Goal: Task Accomplishment & Management: Use online tool/utility

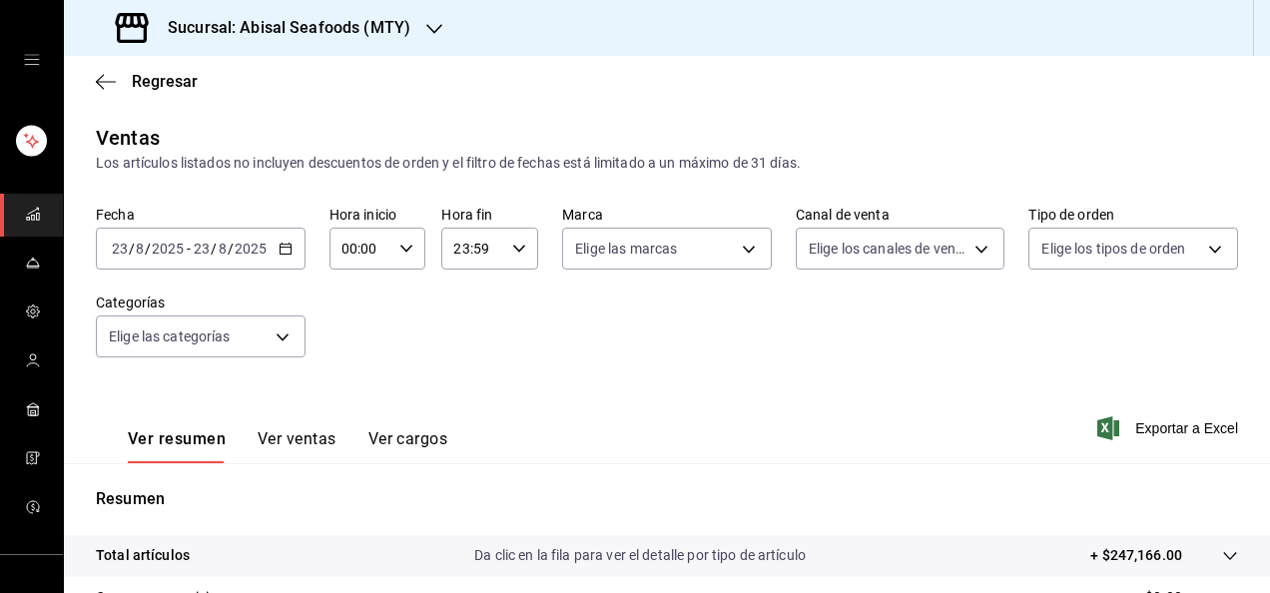
click at [160, 76] on span "Regresar" at bounding box center [165, 81] width 66 height 19
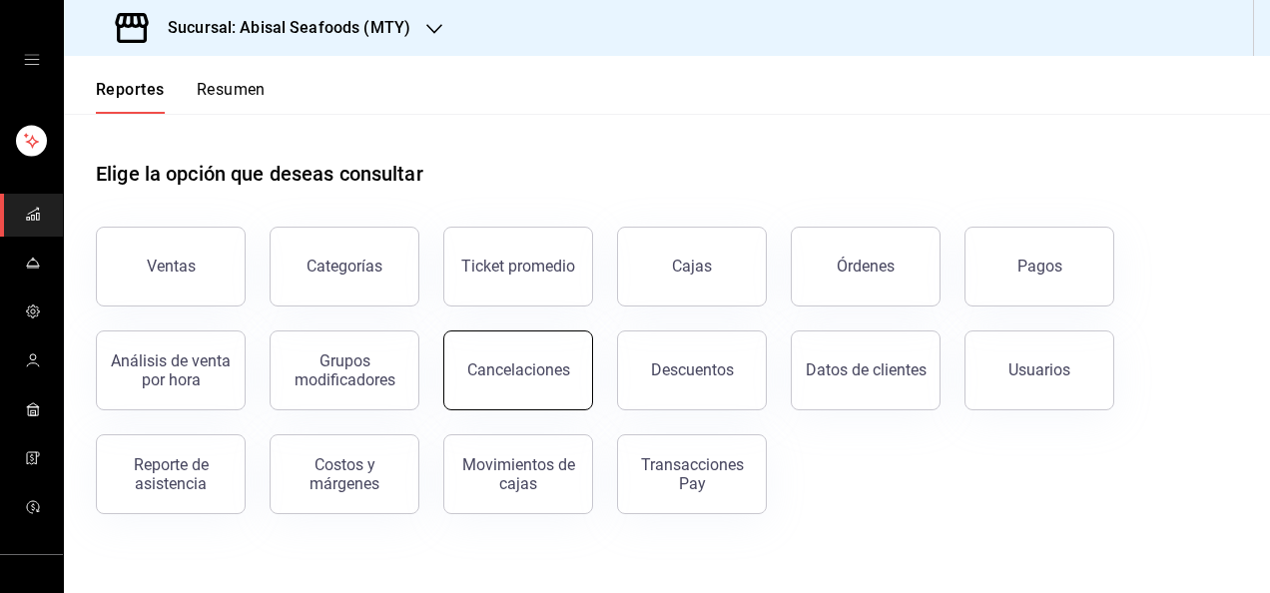
click at [529, 401] on button "Cancelaciones" at bounding box center [518, 370] width 150 height 80
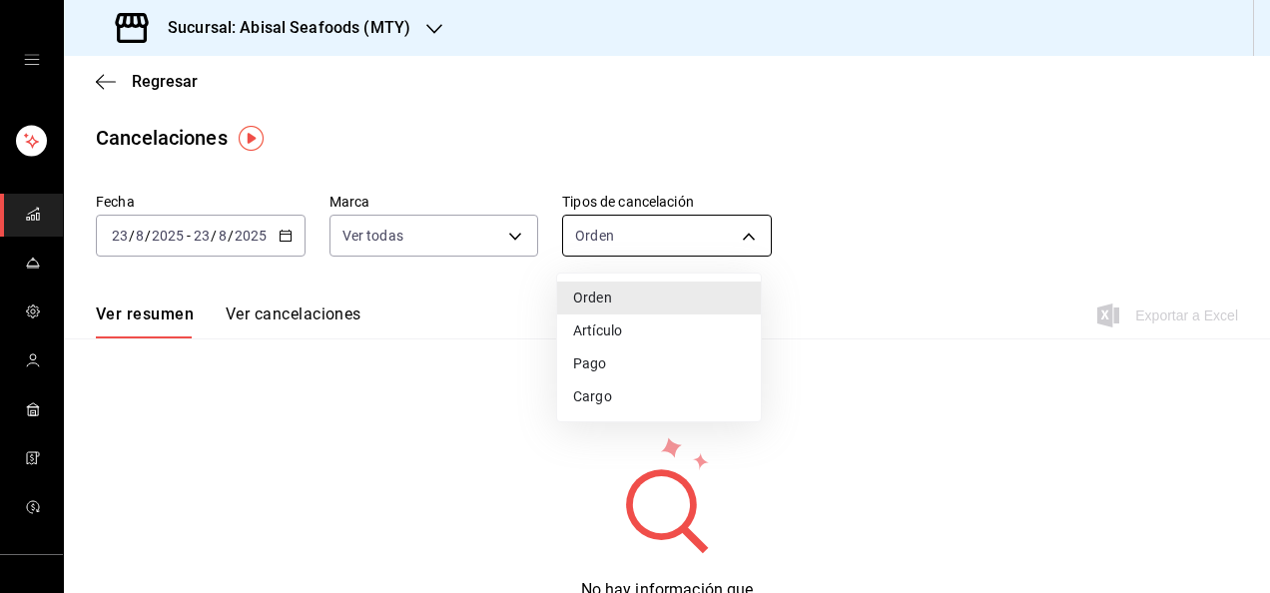
click at [620, 251] on body "Sucursal: Abisal Seafoods (MTY) Regresar Cancelaciones Fecha [DATE] [DATE] - [D…" at bounding box center [635, 296] width 1270 height 593
click at [599, 316] on li "Artículo" at bounding box center [659, 330] width 204 height 33
type input "ORDER_ITEM"
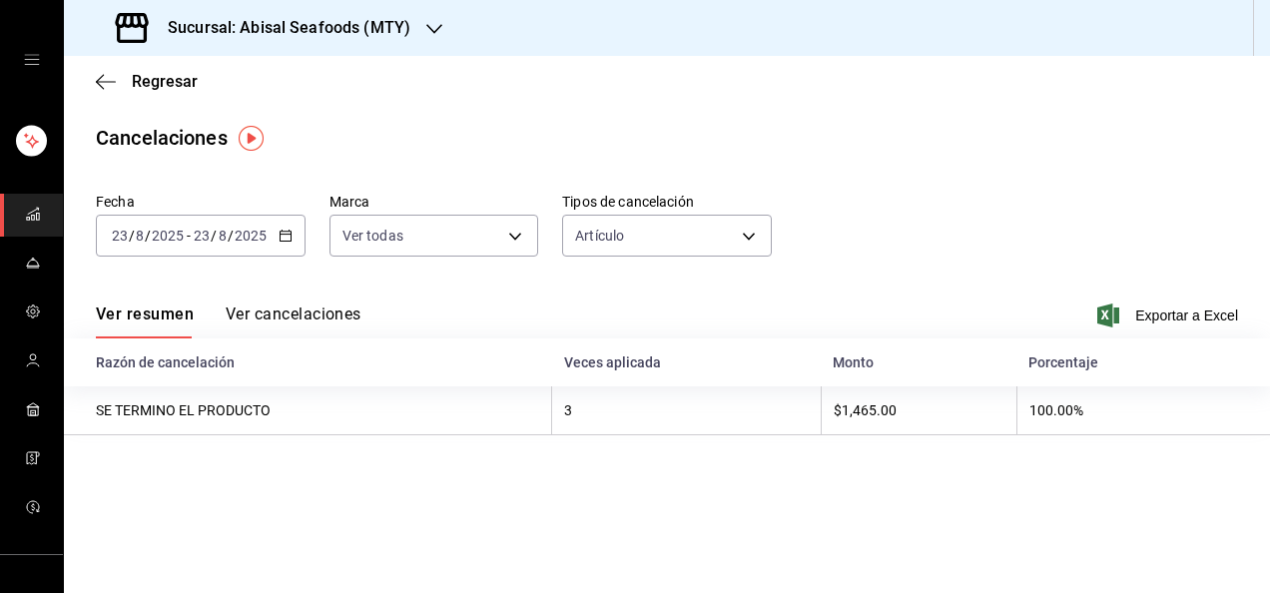
click at [286, 313] on button "Ver cancelaciones" at bounding box center [294, 321] width 136 height 34
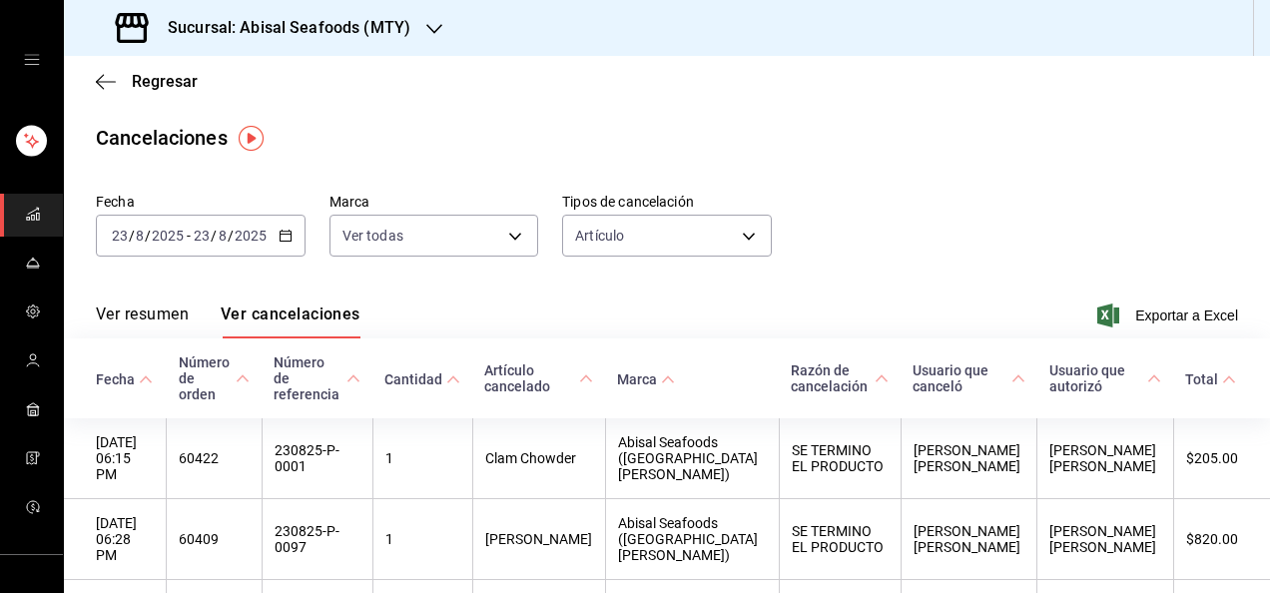
scroll to position [110, 0]
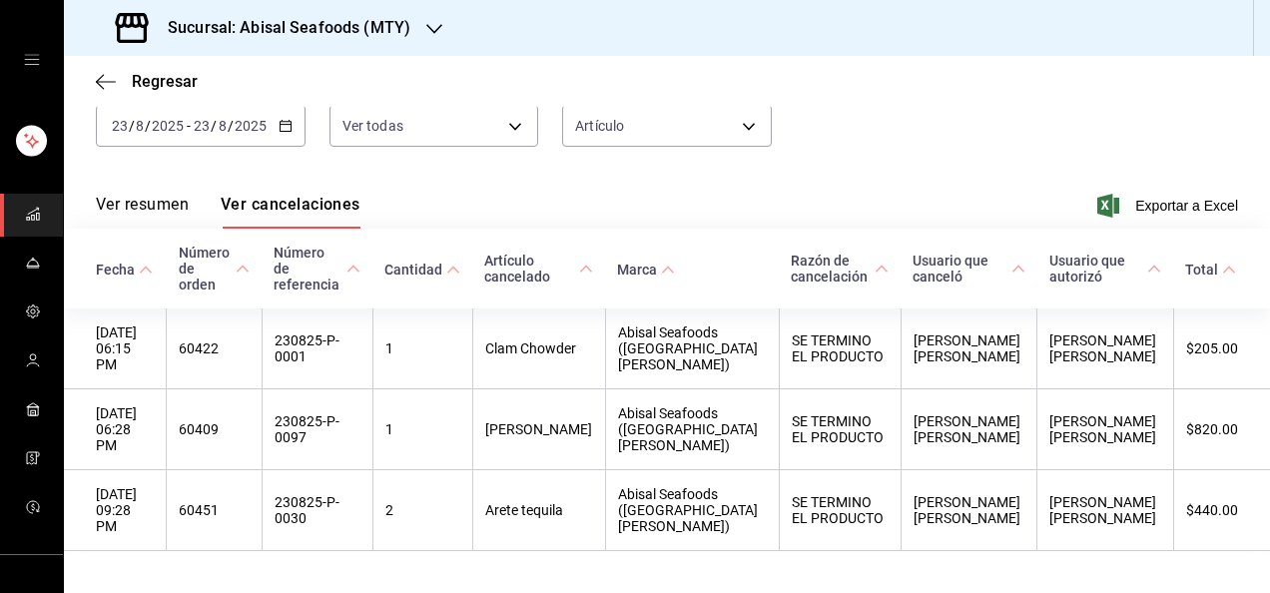
click at [292, 137] on div "[DATE] [DATE] - [DATE] [DATE]" at bounding box center [201, 126] width 210 height 42
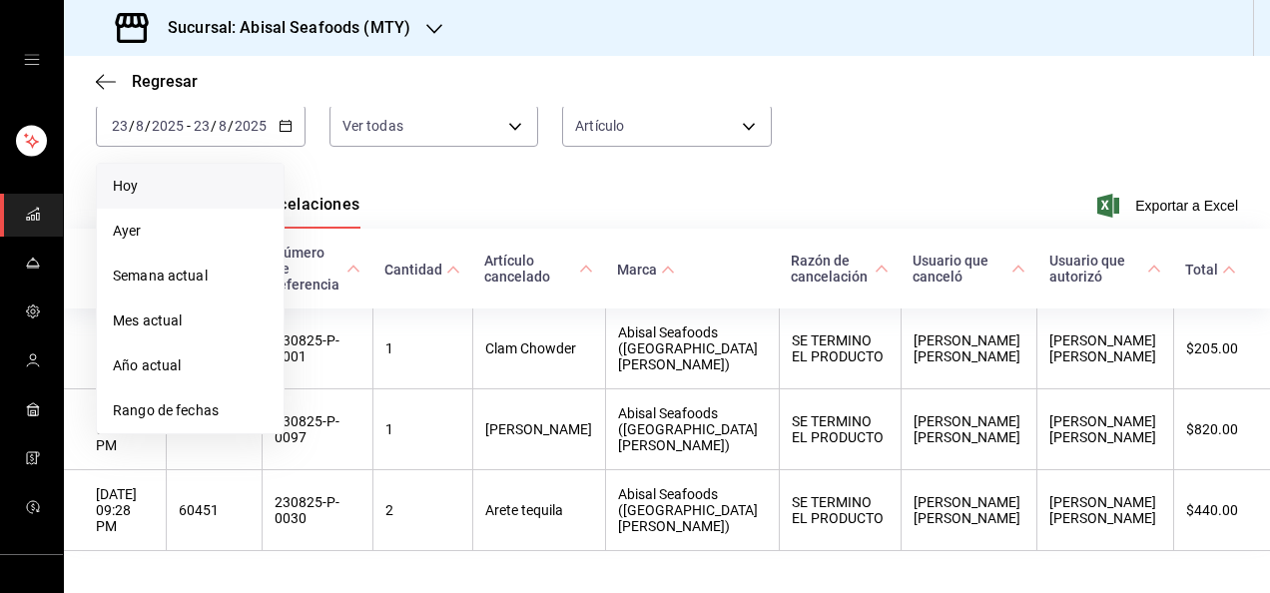
click at [256, 198] on li "Hoy" at bounding box center [190, 186] width 187 height 45
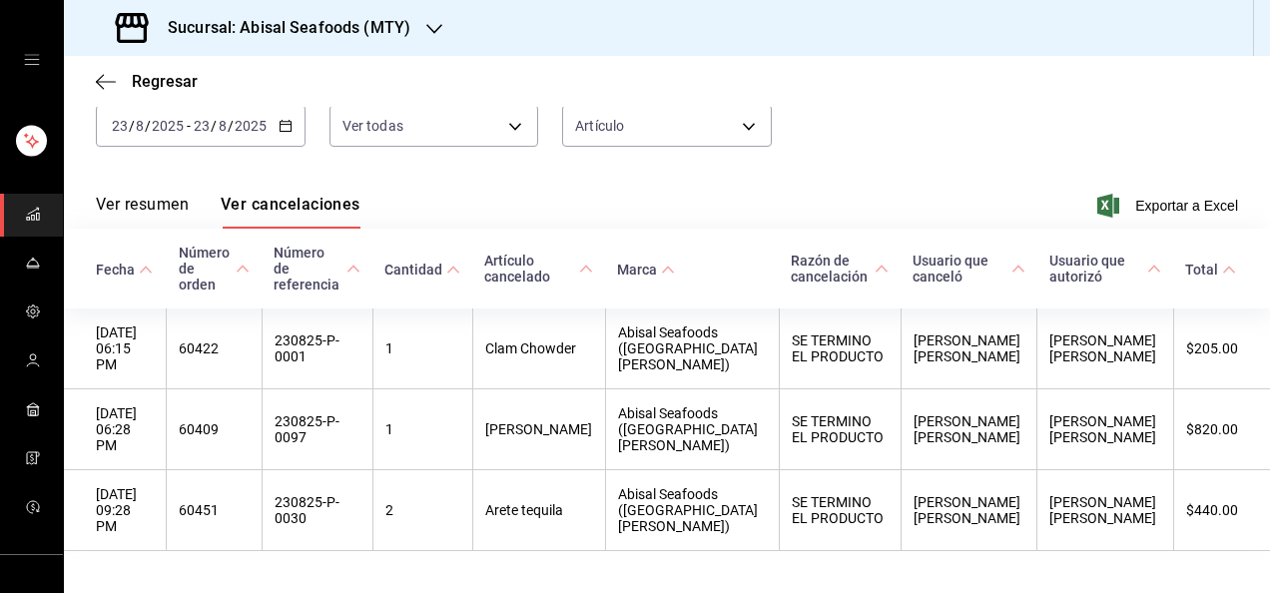
click at [282, 139] on div "[DATE] [DATE] - [DATE] [DATE]" at bounding box center [201, 126] width 210 height 42
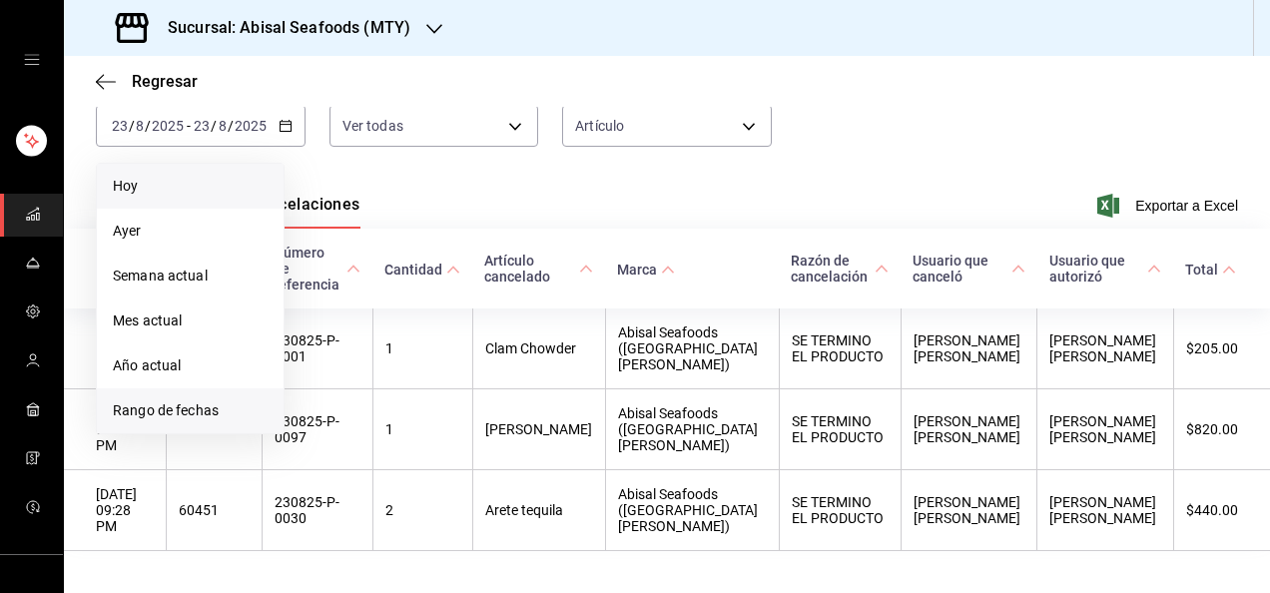
click at [220, 402] on span "Rango de fechas" at bounding box center [190, 410] width 155 height 21
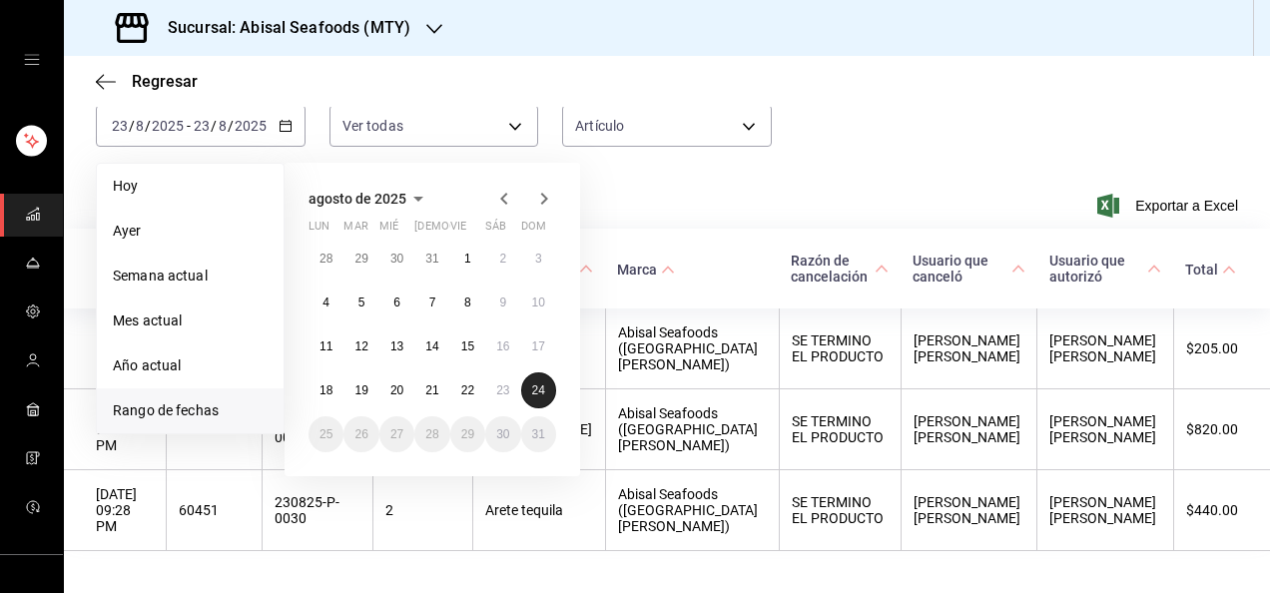
click at [529, 395] on button "24" at bounding box center [538, 390] width 35 height 36
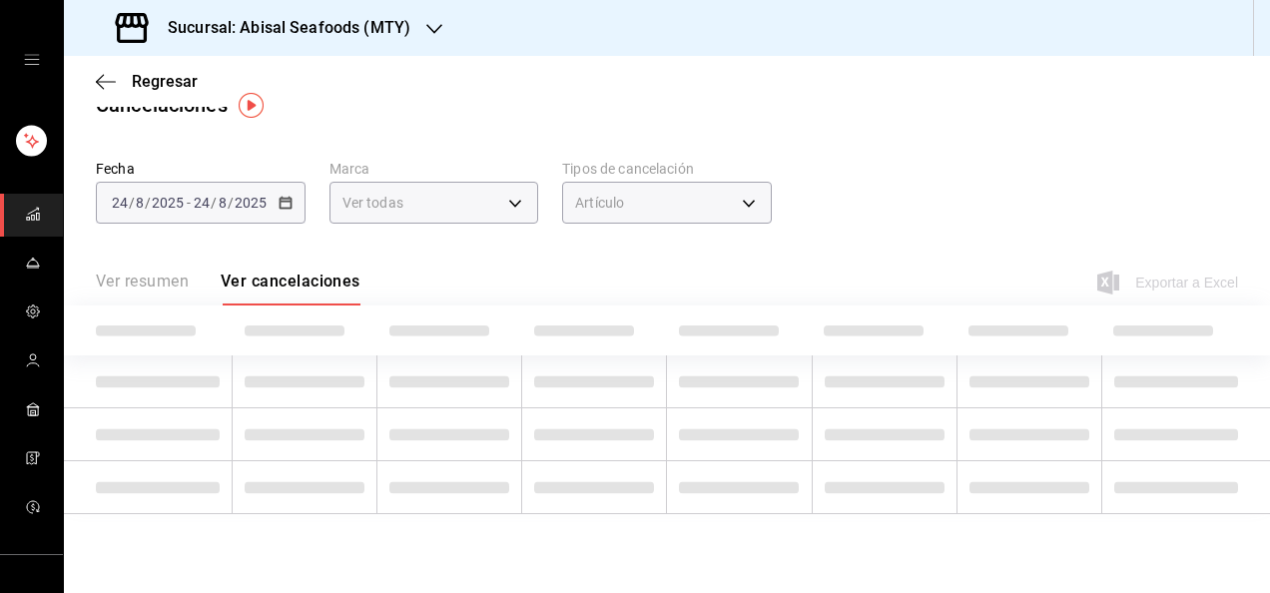
scroll to position [110, 0]
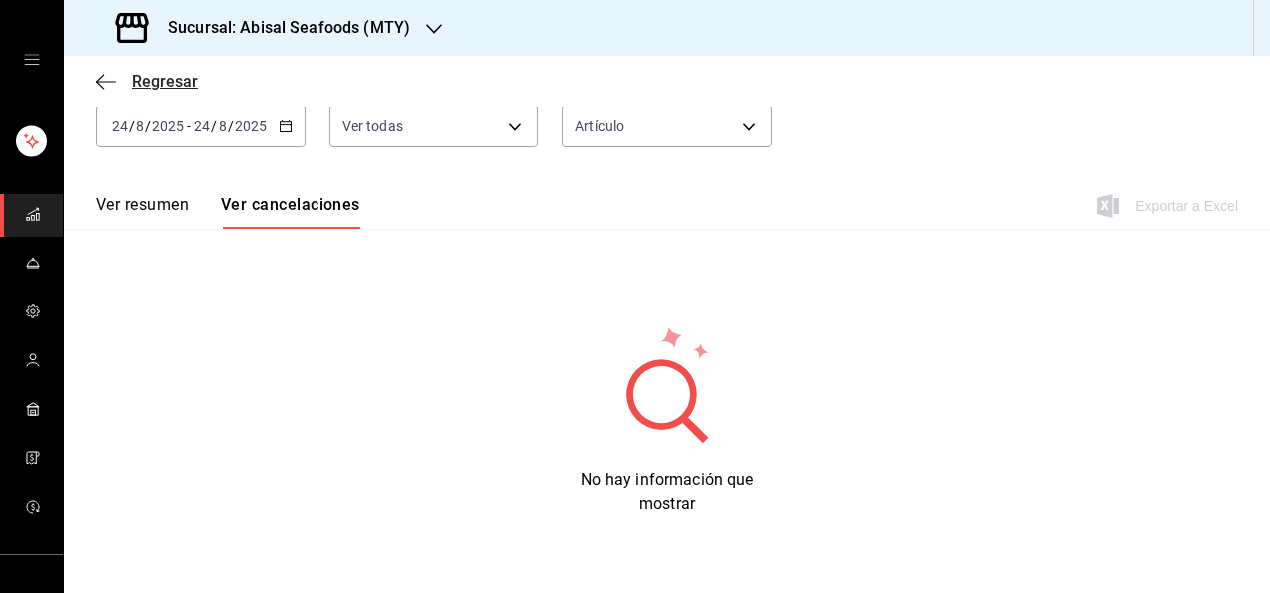
click at [182, 80] on span "Regresar" at bounding box center [165, 81] width 66 height 19
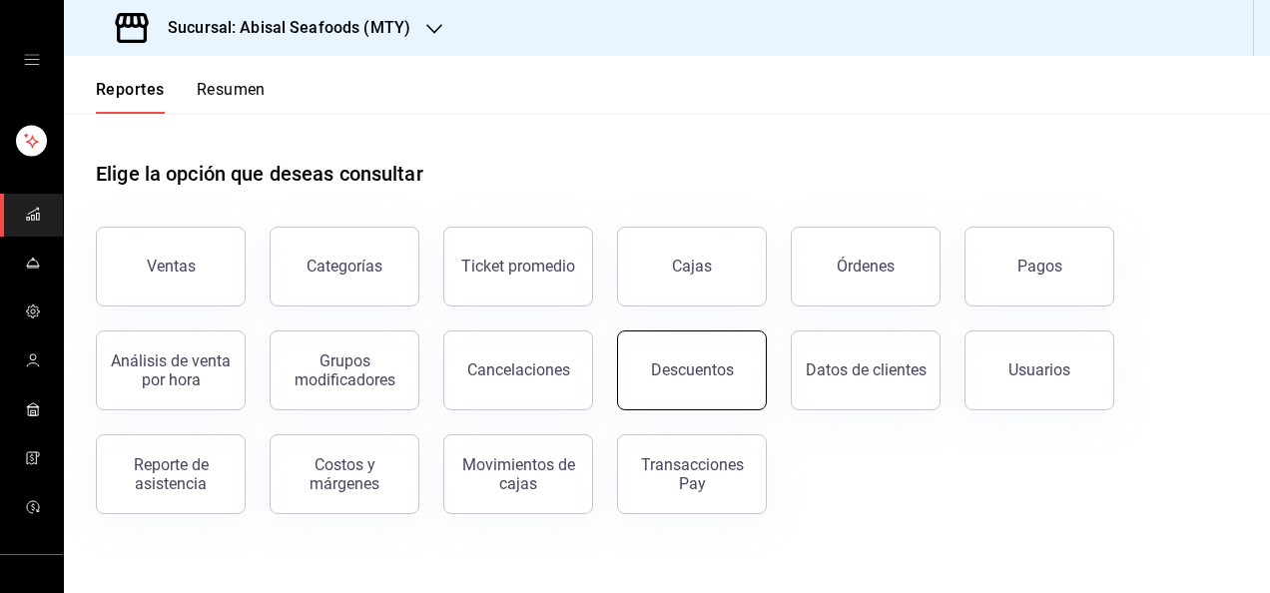
click at [669, 397] on button "Descuentos" at bounding box center [692, 370] width 150 height 80
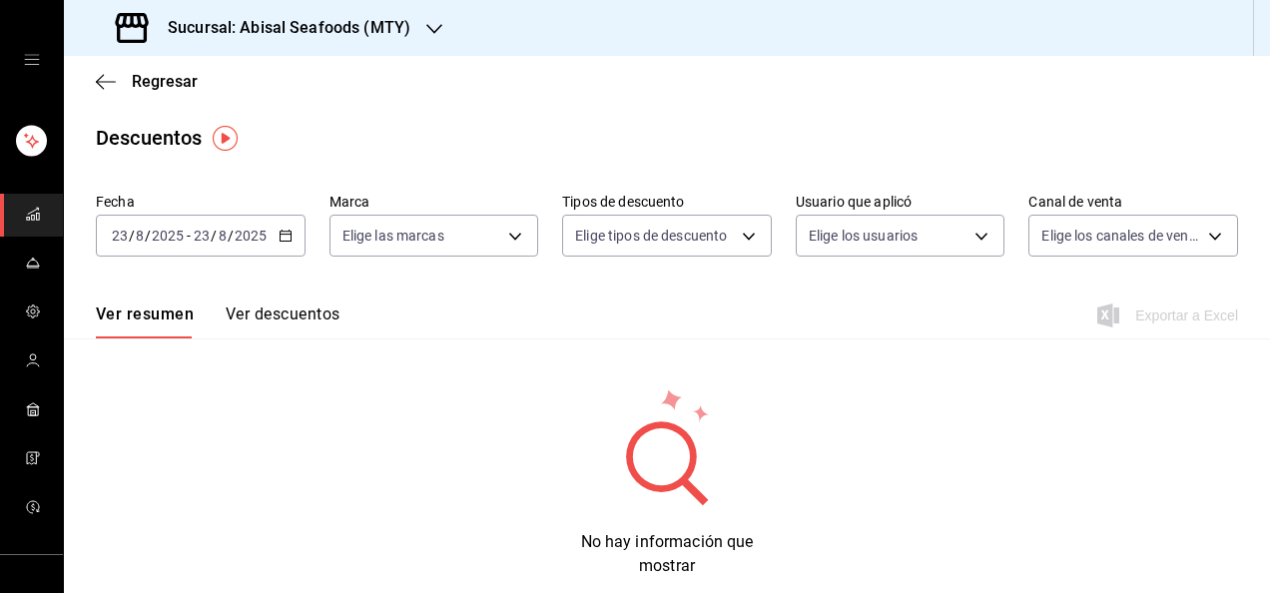
click at [281, 230] on icon "button" at bounding box center [285, 236] width 14 height 14
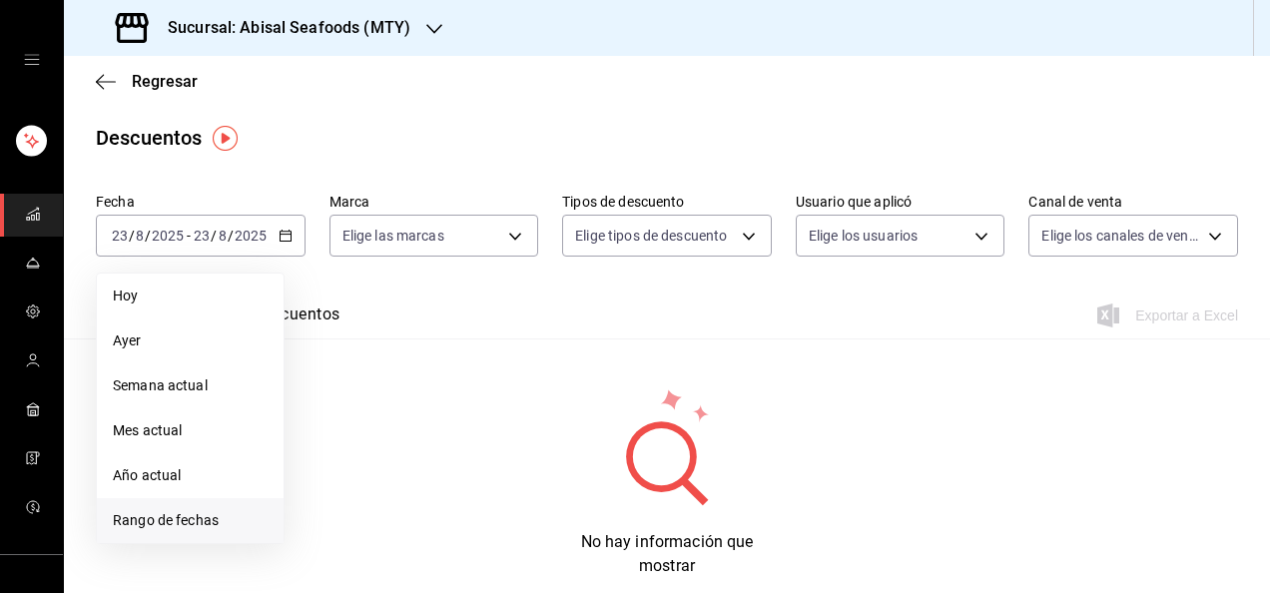
click at [204, 507] on li "Rango de fechas" at bounding box center [190, 520] width 187 height 45
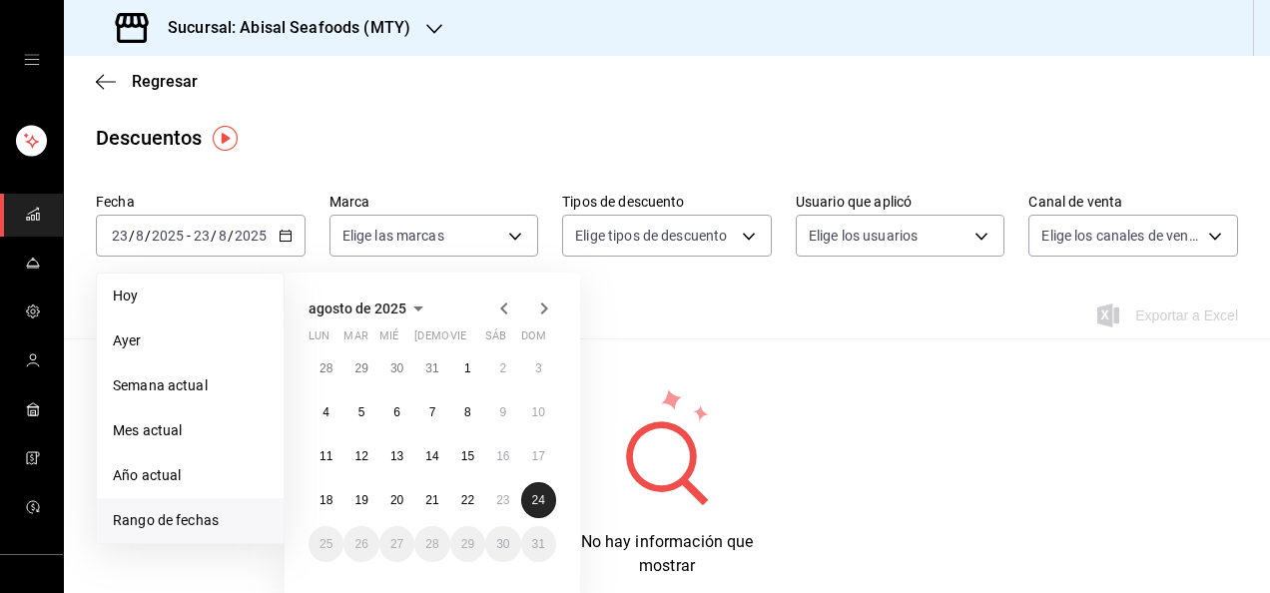
click at [542, 503] on abbr "24" at bounding box center [538, 500] width 13 height 14
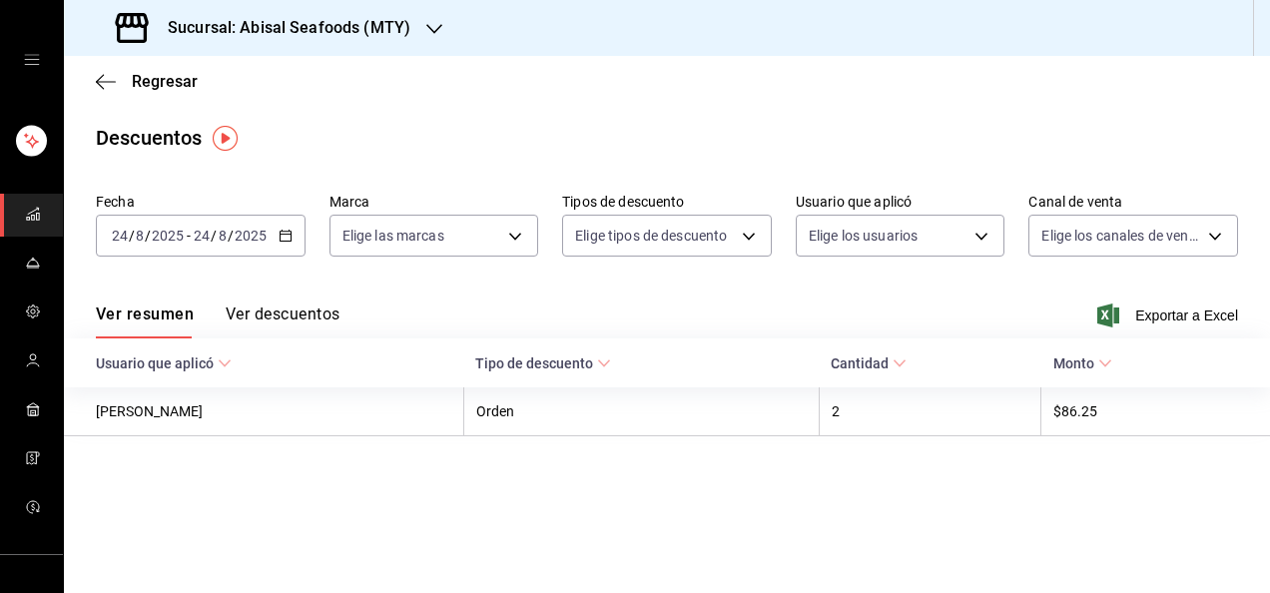
click at [258, 314] on button "Ver descuentos" at bounding box center [283, 321] width 114 height 34
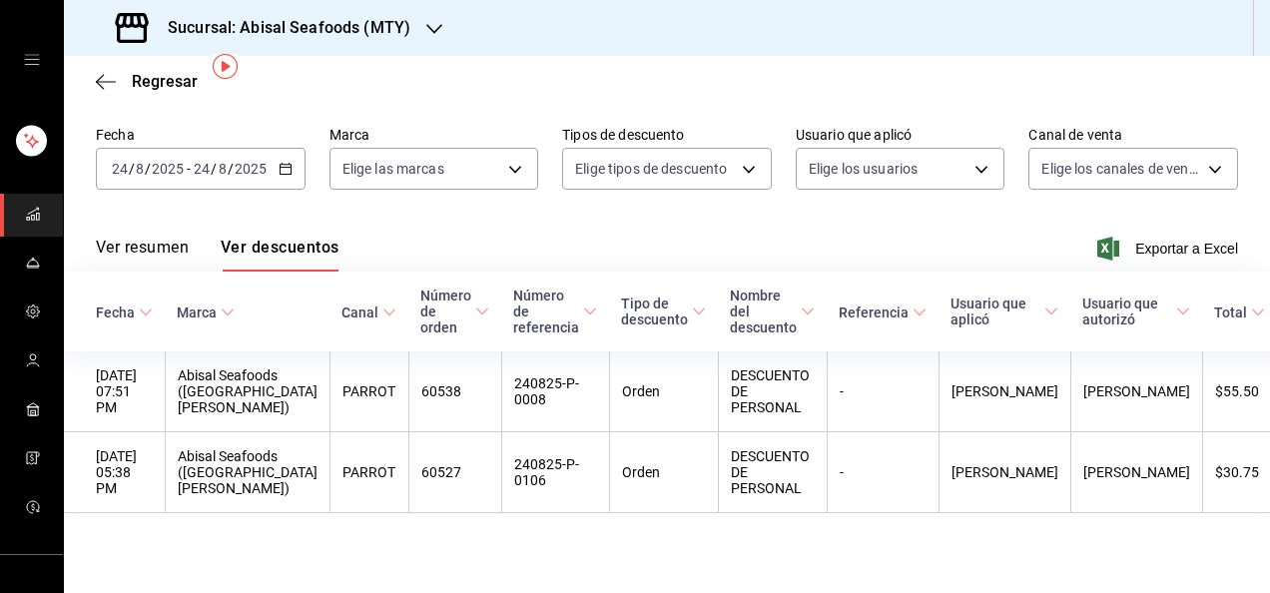
scroll to position [72, 0]
click at [1098, 237] on icon "button" at bounding box center [1108, 249] width 22 height 24
click at [172, 81] on span "Regresar" at bounding box center [165, 81] width 66 height 19
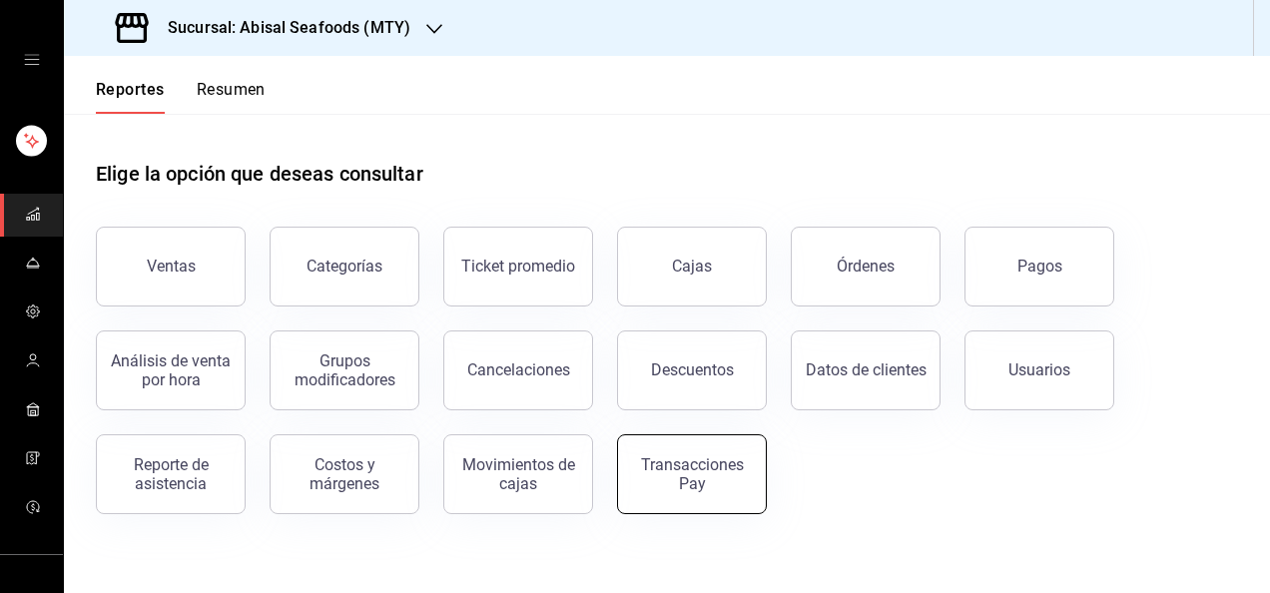
click at [709, 453] on button "Transacciones Pay" at bounding box center [692, 474] width 150 height 80
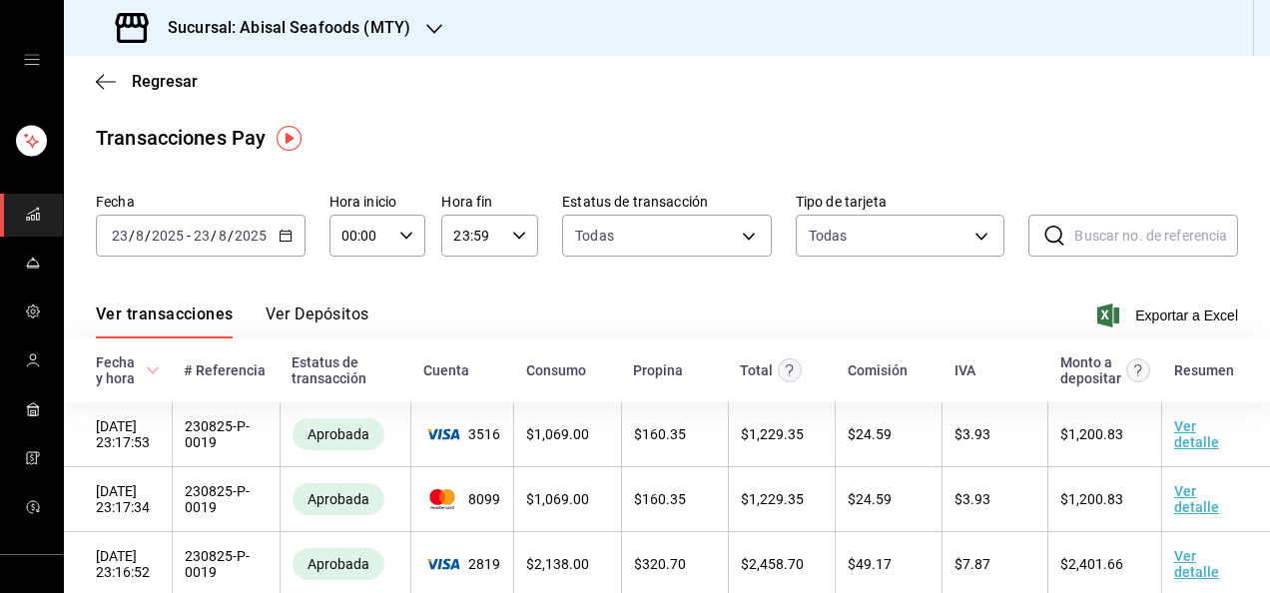
click at [289, 230] on icon "button" at bounding box center [285, 236] width 14 height 14
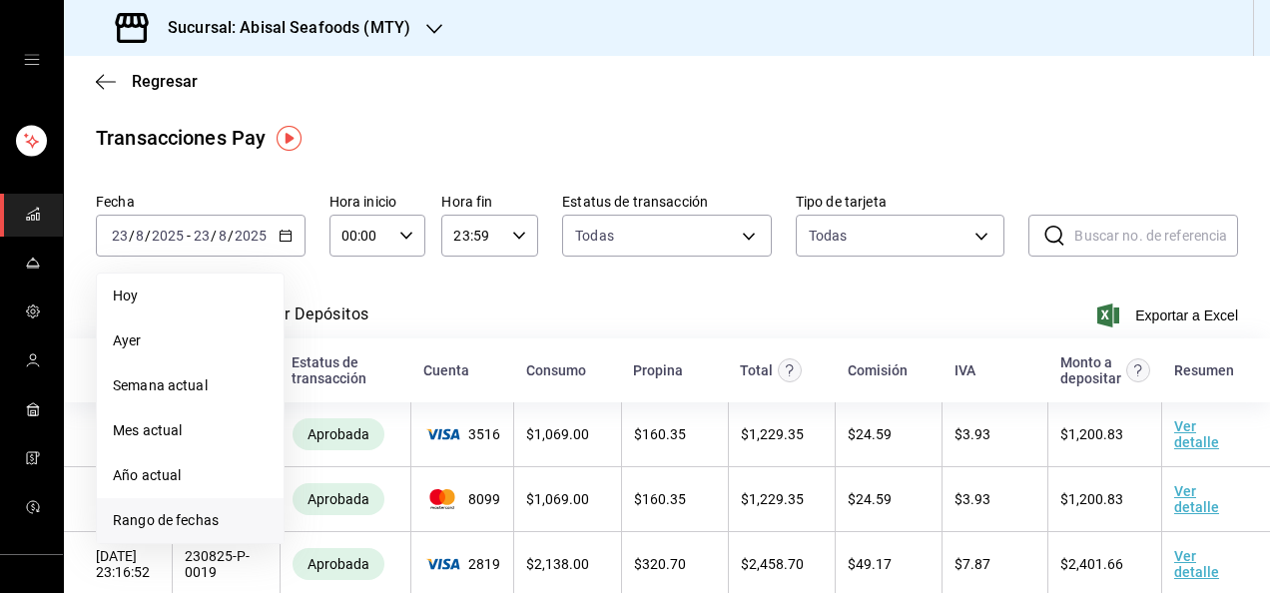
click at [214, 506] on li "Rango de fechas" at bounding box center [190, 520] width 187 height 45
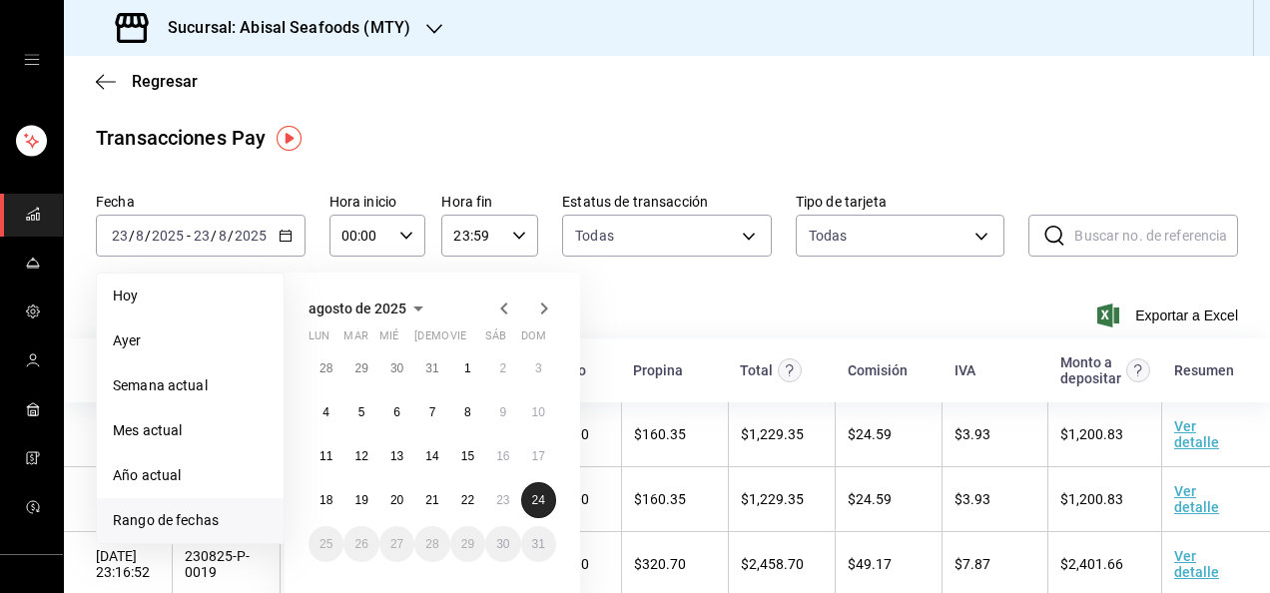
click at [534, 503] on abbr "24" at bounding box center [538, 500] width 13 height 14
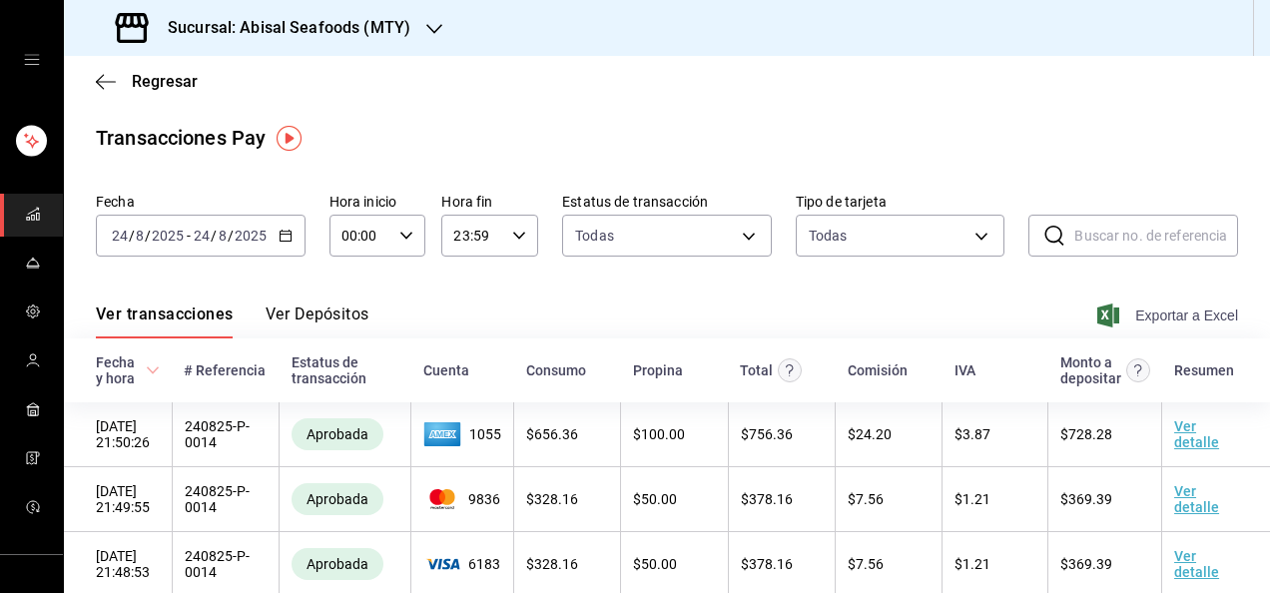
click at [1116, 315] on span "Exportar a Excel" at bounding box center [1169, 315] width 137 height 24
